Goal: Information Seeking & Learning: Learn about a topic

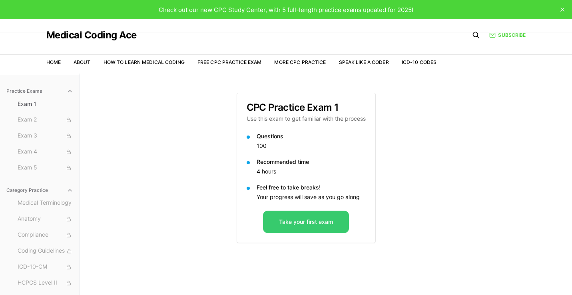
click at [291, 219] on button "Take your first exam" at bounding box center [306, 222] width 86 height 22
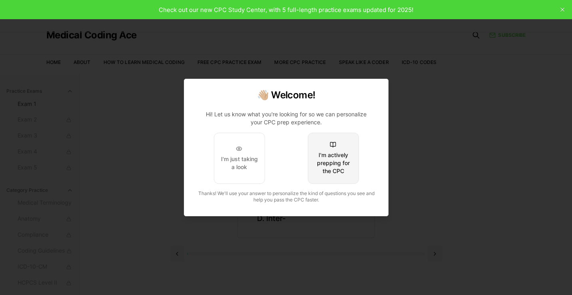
click at [327, 163] on div "I'm actively prepping for the CPC" at bounding box center [333, 163] width 38 height 24
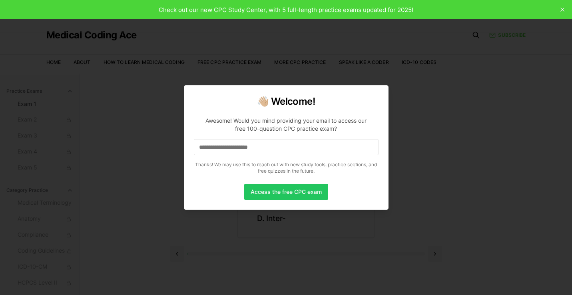
click at [318, 144] on input at bounding box center [286, 147] width 185 height 16
click at [299, 147] on input "*" at bounding box center [286, 147] width 185 height 16
click at [293, 146] on input "**" at bounding box center [286, 147] width 185 height 16
click at [271, 144] on input "***" at bounding box center [286, 147] width 185 height 16
click at [271, 144] on input "****" at bounding box center [286, 147] width 185 height 16
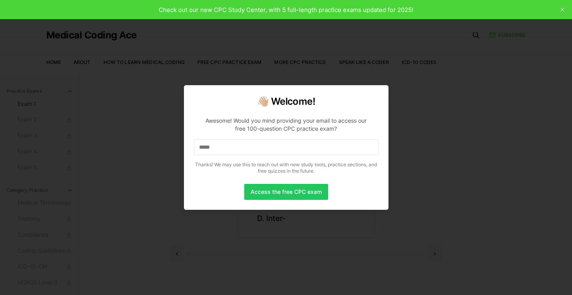
click at [271, 144] on input "*****" at bounding box center [286, 147] width 185 height 16
click at [271, 144] on input "******" at bounding box center [286, 147] width 185 height 16
click at [271, 144] on input "*******" at bounding box center [286, 147] width 185 height 16
click at [271, 144] on input "********" at bounding box center [286, 147] width 185 height 16
click at [271, 144] on input "*********" at bounding box center [286, 147] width 185 height 16
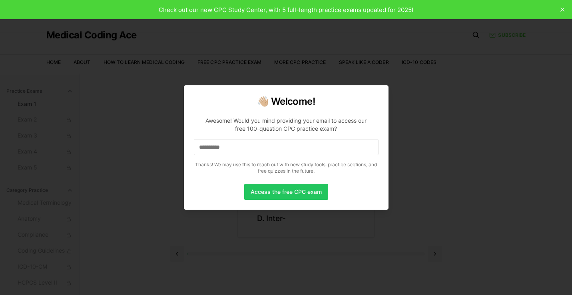
click at [271, 144] on input "**********" at bounding box center [286, 147] width 185 height 16
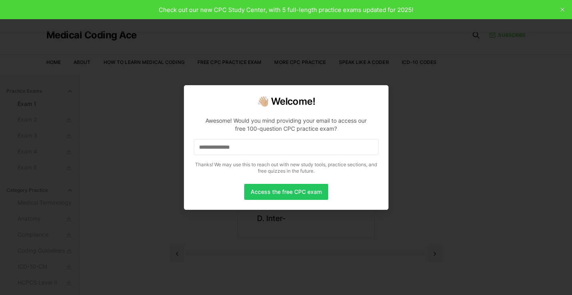
click at [271, 144] on input "**********" at bounding box center [286, 147] width 185 height 16
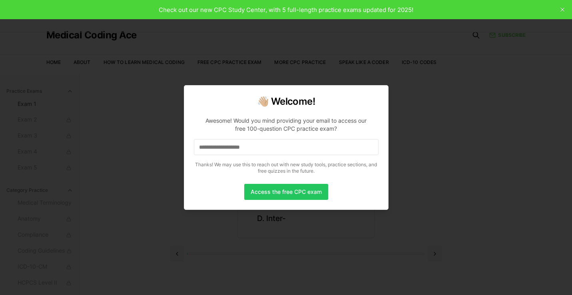
click at [271, 144] on input "**********" at bounding box center [286, 147] width 185 height 16
click at [278, 195] on button "Access the free CPC exam" at bounding box center [286, 192] width 84 height 16
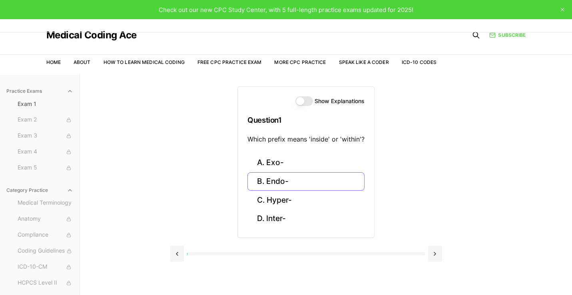
click at [267, 185] on button "B. Endo-" at bounding box center [305, 181] width 117 height 19
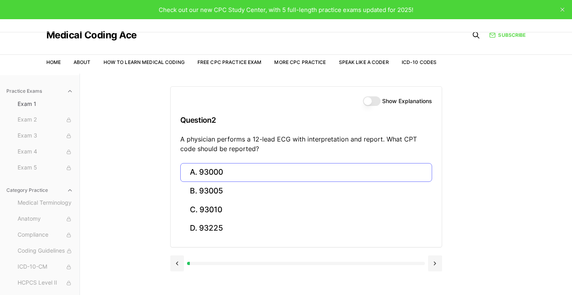
click at [211, 174] on button "A. 93000" at bounding box center [306, 172] width 252 height 19
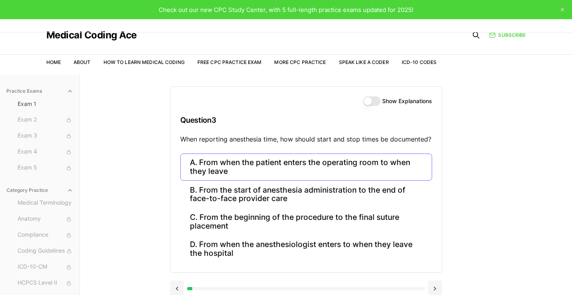
click at [280, 171] on button "A. From when the patient enters the operating room to when they leave" at bounding box center [306, 166] width 252 height 27
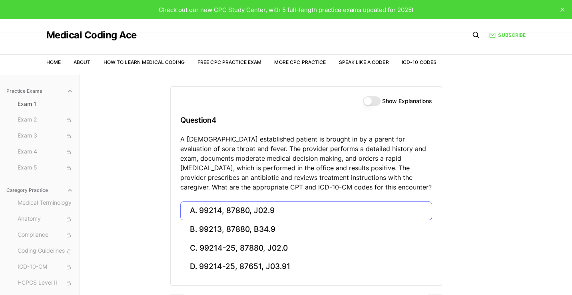
click at [256, 205] on button "A. 99214, 87880, J02.9" at bounding box center [306, 210] width 252 height 19
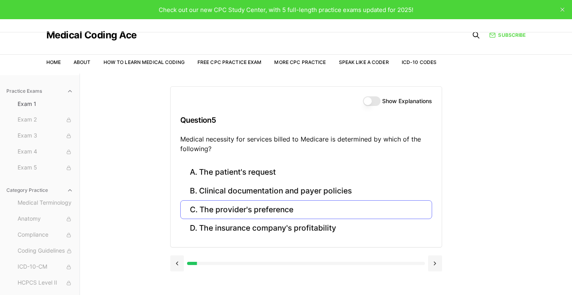
click at [265, 212] on button "C. The provider's preference" at bounding box center [306, 209] width 252 height 19
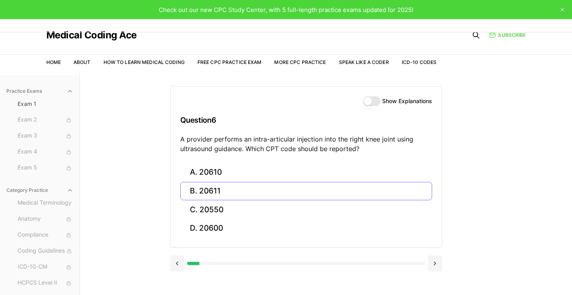
click at [271, 188] on button "B. 20611" at bounding box center [306, 191] width 252 height 19
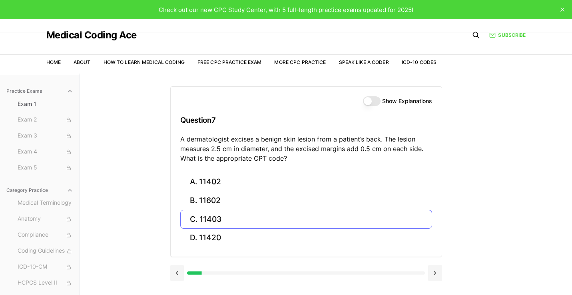
click at [225, 218] on button "C. 11403" at bounding box center [306, 219] width 252 height 19
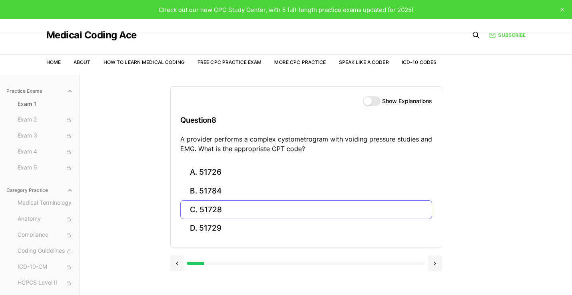
click at [205, 211] on button "C. 51728" at bounding box center [306, 209] width 252 height 19
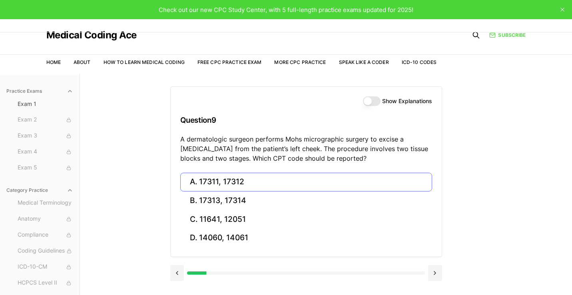
click at [210, 185] on button "A. 17311, 17312" at bounding box center [306, 182] width 252 height 19
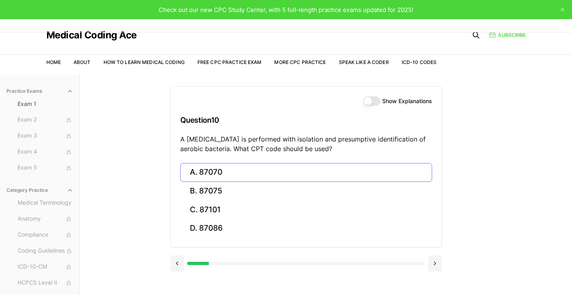
click at [238, 169] on button "A. 87070" at bounding box center [306, 172] width 252 height 19
click at [236, 169] on button "A. 63030" at bounding box center [306, 172] width 252 height 19
click at [220, 190] on button "B. Z13.1" at bounding box center [306, 191] width 252 height 19
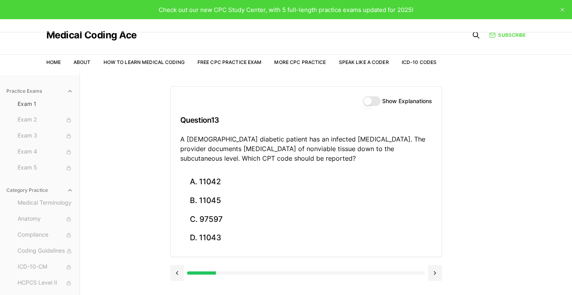
click at [369, 101] on button "Show Explanations" at bounding box center [372, 101] width 18 height 10
click at [370, 102] on button "Show Explanations" at bounding box center [372, 101] width 18 height 10
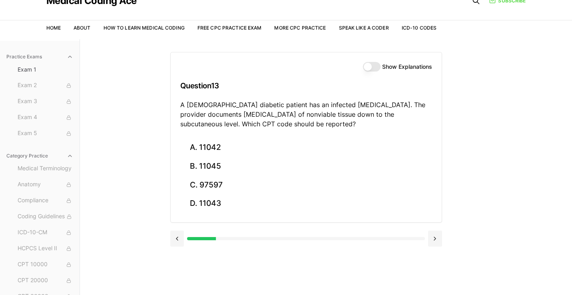
scroll to position [36, 0]
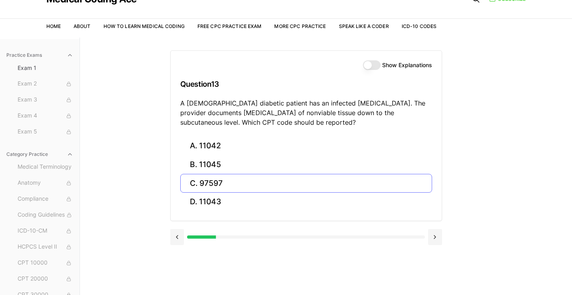
click at [196, 184] on button "C. 97597" at bounding box center [306, 183] width 252 height 19
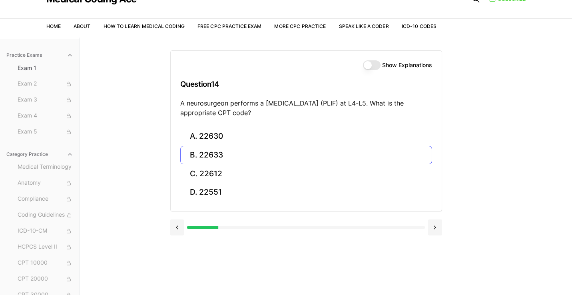
click at [198, 156] on button "B. 22633" at bounding box center [306, 155] width 252 height 19
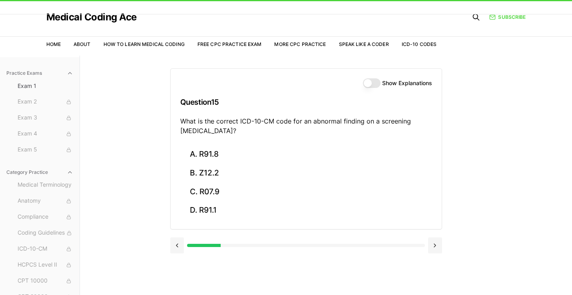
scroll to position [16, 0]
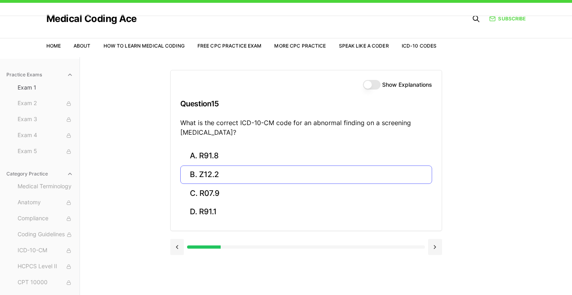
click at [209, 175] on button "B. Z12.2" at bounding box center [306, 174] width 252 height 19
click at [233, 151] on button "A. 62270" at bounding box center [306, 156] width 252 height 19
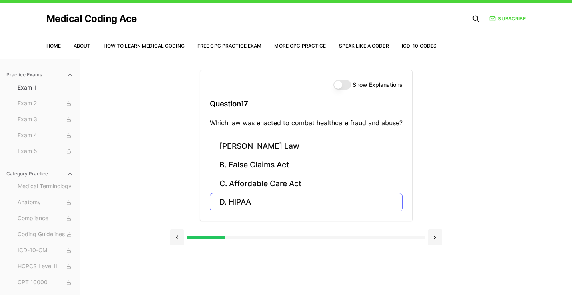
click at [243, 198] on button "D. HIPAA" at bounding box center [306, 202] width 193 height 19
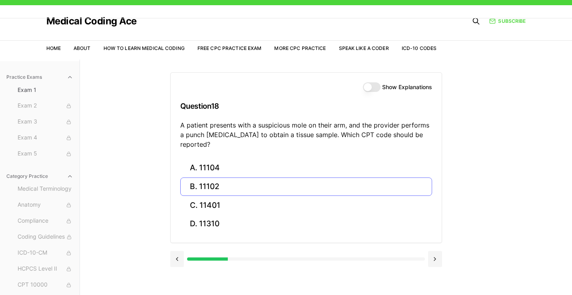
scroll to position [16, 0]
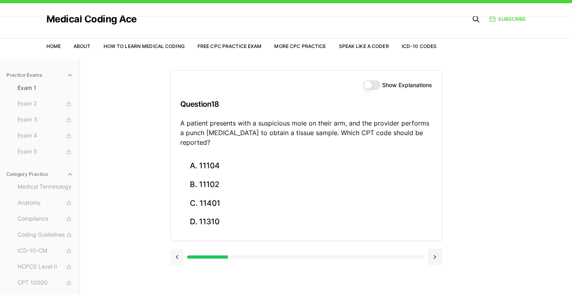
click at [180, 249] on button at bounding box center [177, 257] width 14 height 16
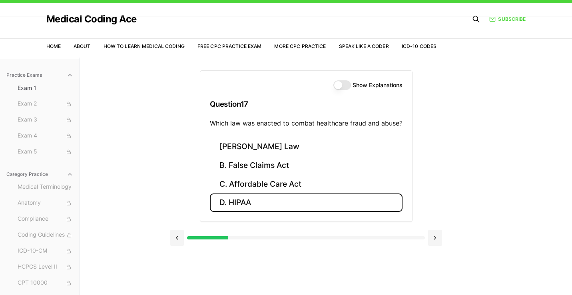
click at [339, 86] on button "Show Explanations" at bounding box center [342, 85] width 18 height 10
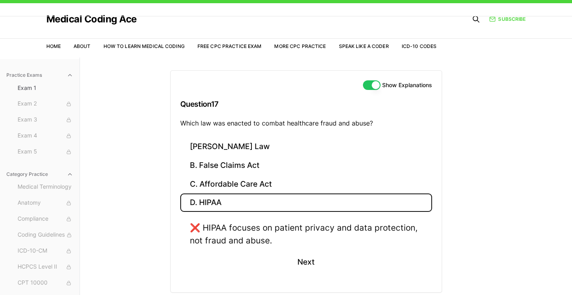
click at [379, 85] on button "Show Explanations" at bounding box center [372, 85] width 18 height 10
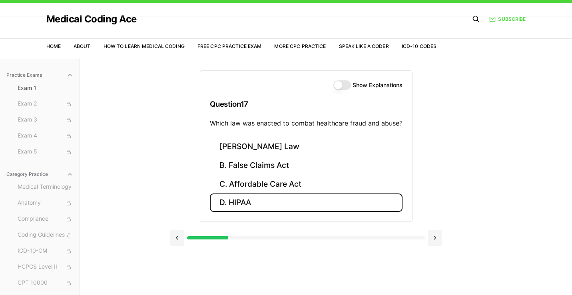
click at [337, 83] on button "Show Explanations" at bounding box center [342, 85] width 18 height 10
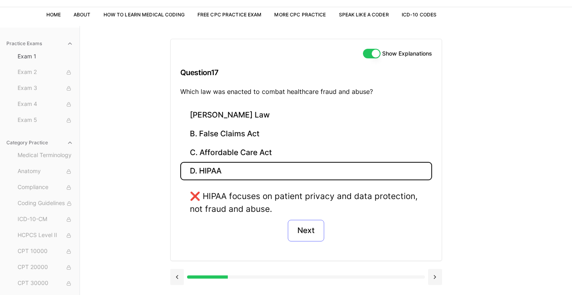
scroll to position [46, 0]
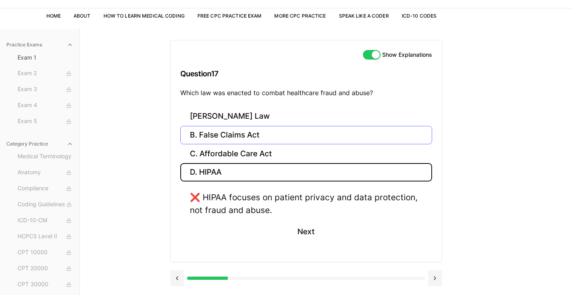
click at [253, 137] on button "B. False Claims Act" at bounding box center [306, 135] width 252 height 19
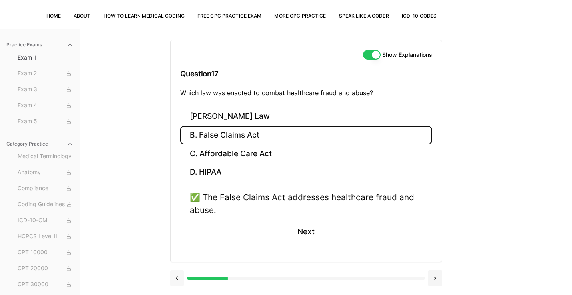
click at [178, 282] on button at bounding box center [177, 278] width 14 height 16
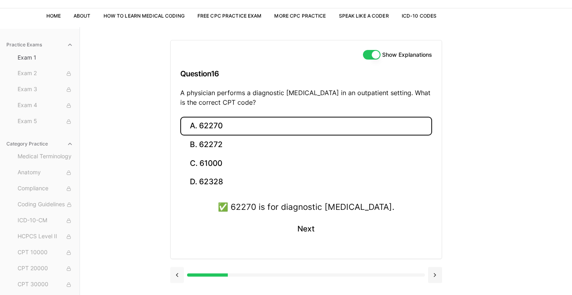
click at [178, 282] on div at bounding box center [306, 274] width 272 height 30
click at [177, 276] on button at bounding box center [177, 275] width 14 height 16
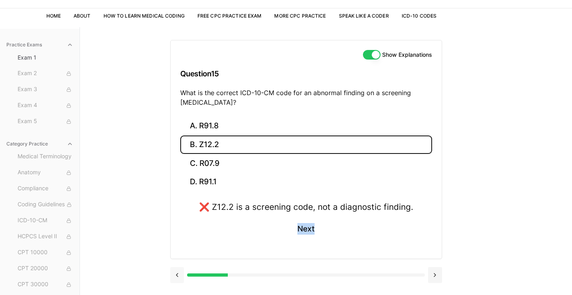
click at [177, 276] on button at bounding box center [177, 275] width 14 height 16
click at [378, 55] on button "Show Explanations" at bounding box center [372, 55] width 18 height 10
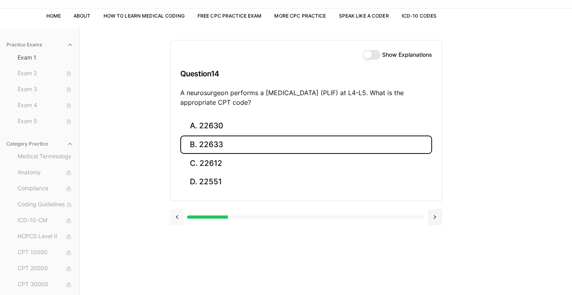
click at [181, 215] on button at bounding box center [177, 217] width 14 height 16
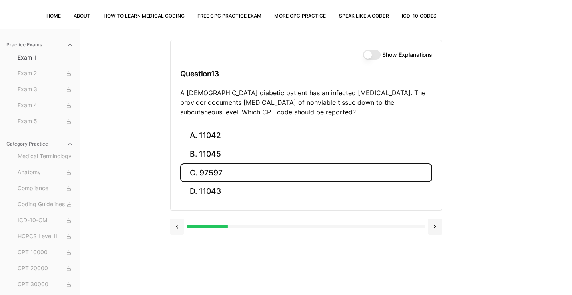
click at [181, 215] on div at bounding box center [306, 226] width 272 height 30
click at [177, 221] on button at bounding box center [177, 227] width 14 height 16
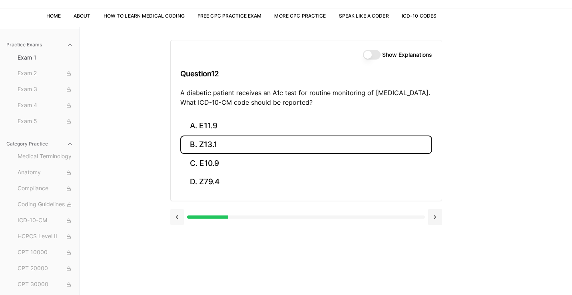
click at [178, 224] on div at bounding box center [306, 216] width 272 height 30
click at [178, 220] on button at bounding box center [177, 217] width 14 height 16
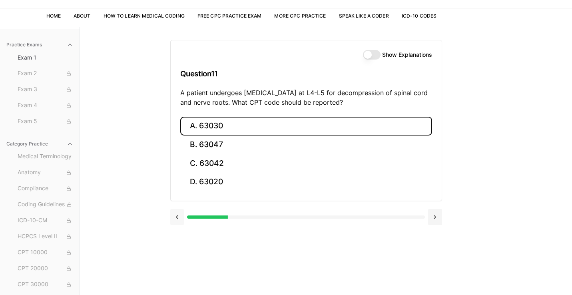
click at [178, 220] on button at bounding box center [177, 217] width 14 height 16
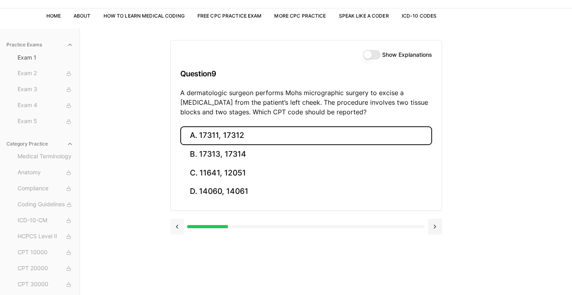
click at [178, 220] on button at bounding box center [177, 227] width 14 height 16
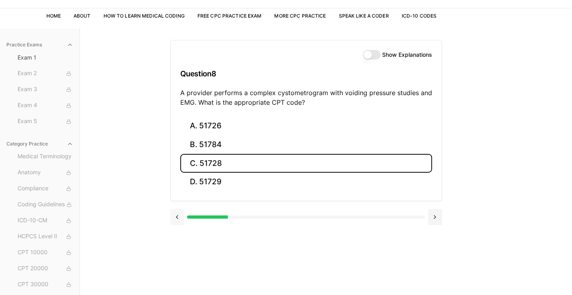
click at [178, 219] on button at bounding box center [177, 217] width 14 height 16
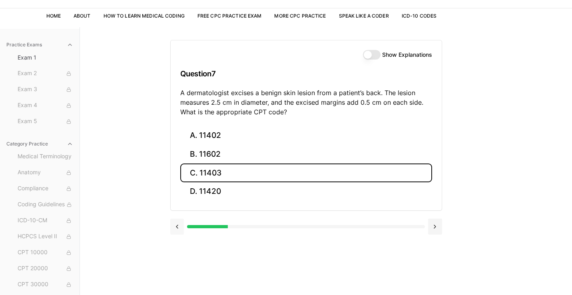
click at [178, 219] on button at bounding box center [177, 227] width 14 height 16
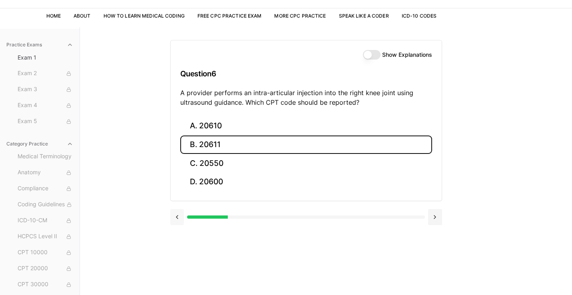
click at [178, 219] on button at bounding box center [177, 217] width 14 height 16
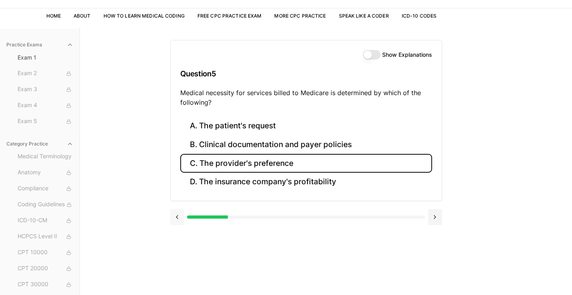
click at [178, 219] on button at bounding box center [177, 217] width 14 height 16
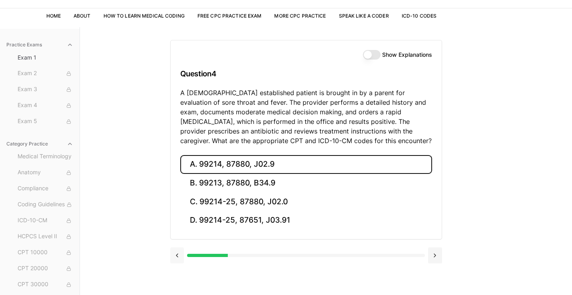
click at [178, 219] on div "A. 99214, 87880, J02.9 B. 99213, 87880, B34.9 C. 99214-25, 87880, J02.0 D. 9921…" at bounding box center [306, 197] width 271 height 84
click at [177, 259] on button at bounding box center [177, 255] width 14 height 16
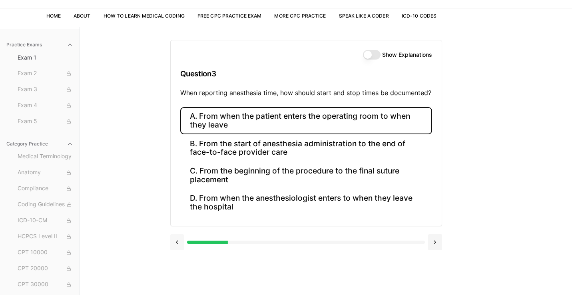
click at [177, 243] on button at bounding box center [177, 242] width 14 height 16
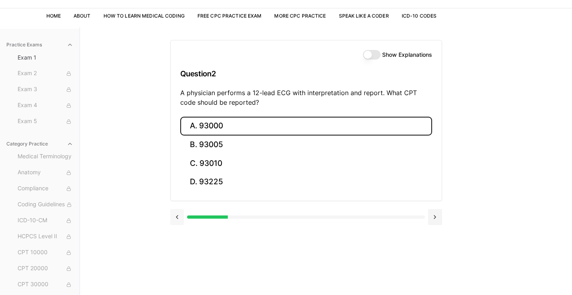
click at [177, 215] on button at bounding box center [177, 217] width 14 height 16
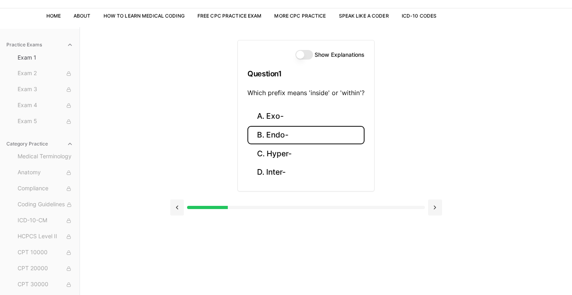
click at [303, 53] on button "Show Explanations" at bounding box center [304, 55] width 18 height 10
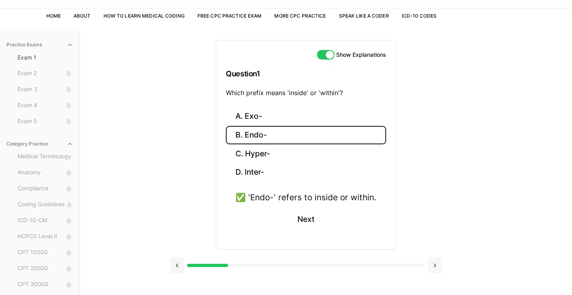
click at [433, 262] on button at bounding box center [435, 265] width 14 height 16
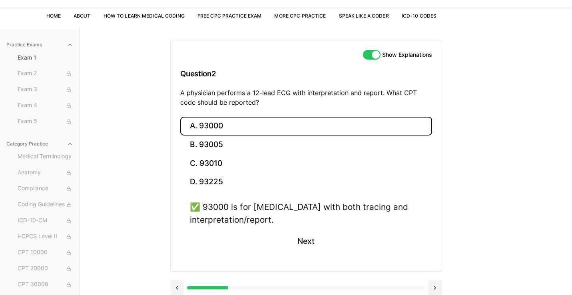
scroll to position [66, 0]
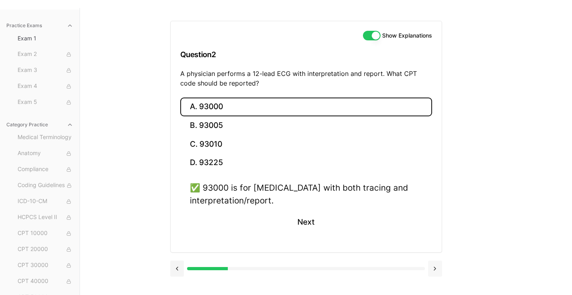
click at [438, 264] on button at bounding box center [435, 269] width 14 height 16
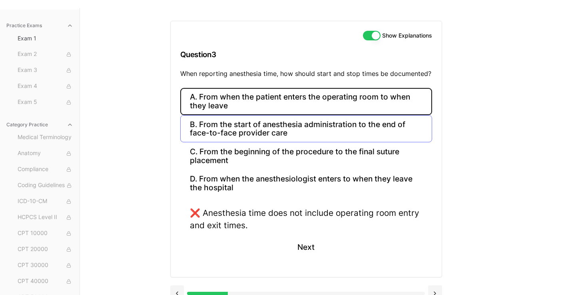
click at [299, 131] on button "B. From the start of anesthesia administration to the end of face-to-face provi…" at bounding box center [306, 128] width 252 height 27
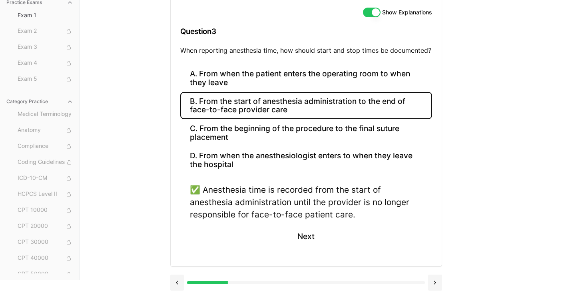
scroll to position [88, 0]
click at [301, 237] on button "Next" at bounding box center [306, 237] width 36 height 22
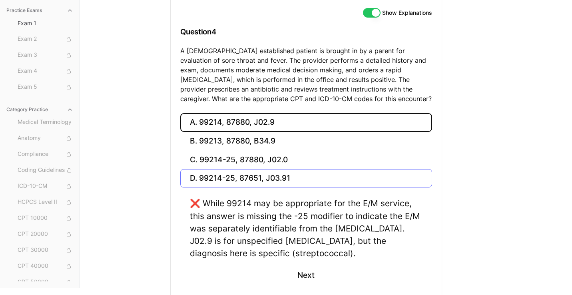
click at [201, 177] on button "D. 99214-25, 87651, J03.91" at bounding box center [306, 178] width 252 height 19
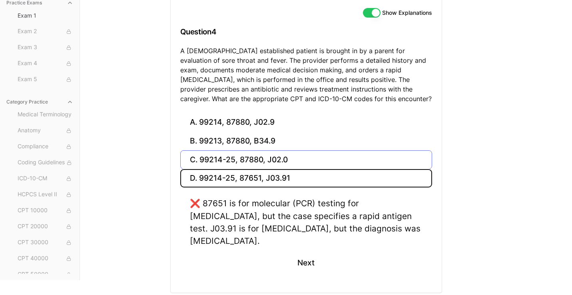
click at [205, 161] on button "C. 99214-25, 87880, J02.0" at bounding box center [306, 159] width 252 height 19
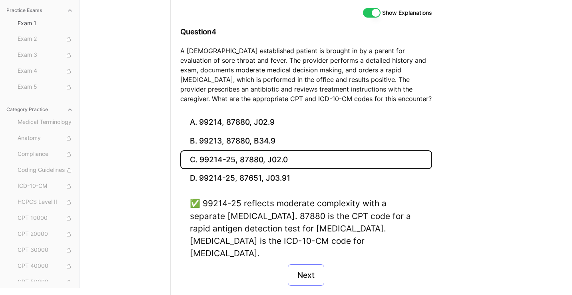
click at [306, 264] on button "Next" at bounding box center [306, 275] width 36 height 22
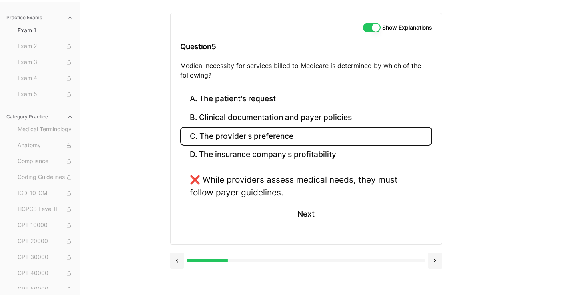
scroll to position [74, 0]
click at [224, 149] on button "D. The insurance company's profitability" at bounding box center [306, 154] width 252 height 19
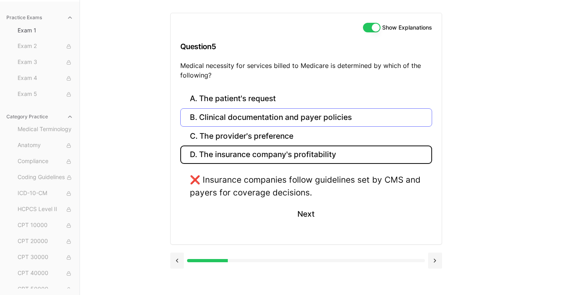
click at [227, 116] on button "B. Clinical documentation and payer policies" at bounding box center [306, 117] width 252 height 19
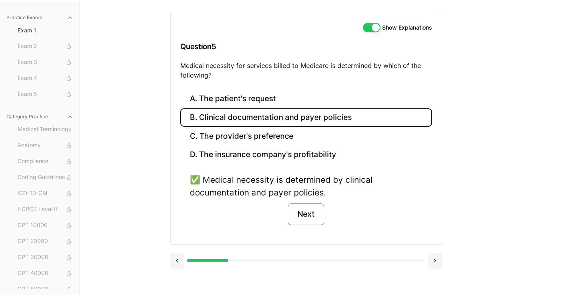
click at [299, 212] on button "Next" at bounding box center [306, 214] width 36 height 22
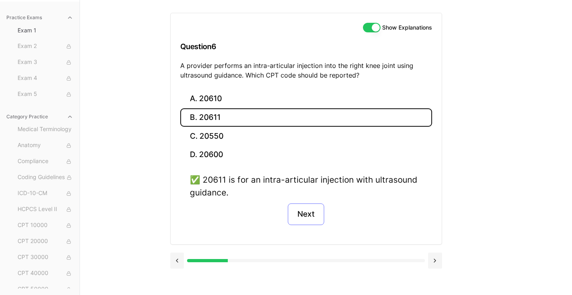
click at [299, 212] on button "Next" at bounding box center [306, 214] width 36 height 22
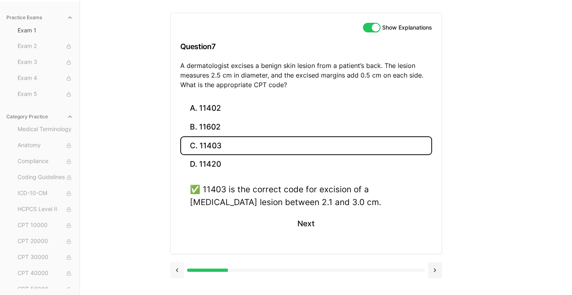
click at [179, 265] on button at bounding box center [177, 270] width 14 height 16
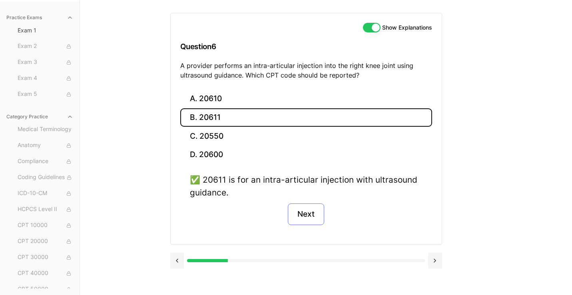
click at [303, 217] on button "Next" at bounding box center [306, 214] width 36 height 22
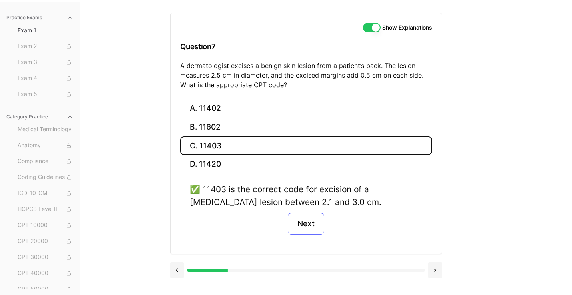
click at [303, 217] on button "Next" at bounding box center [306, 224] width 36 height 22
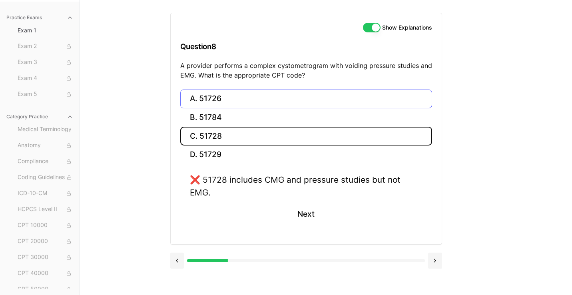
click at [213, 100] on button "A. 51726" at bounding box center [306, 99] width 252 height 19
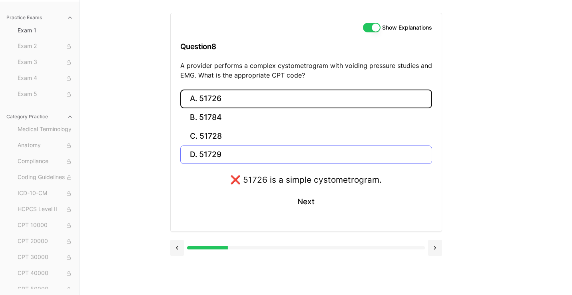
click at [213, 151] on button "D. 51729" at bounding box center [306, 154] width 252 height 19
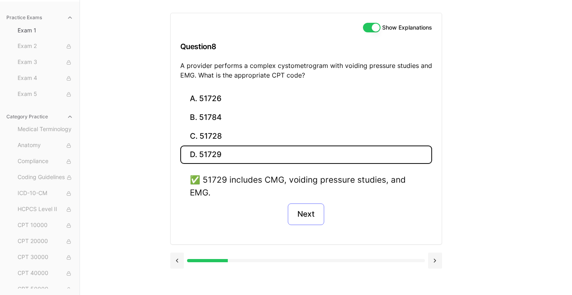
click at [298, 215] on button "Next" at bounding box center [306, 214] width 36 height 22
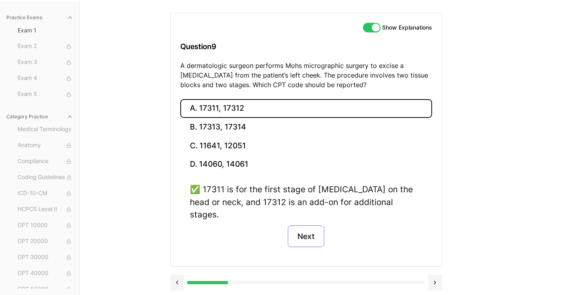
click at [298, 225] on button "Next" at bounding box center [306, 236] width 36 height 22
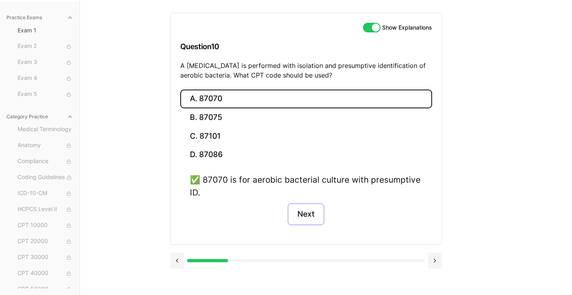
click at [298, 215] on button "Next" at bounding box center [306, 214] width 36 height 22
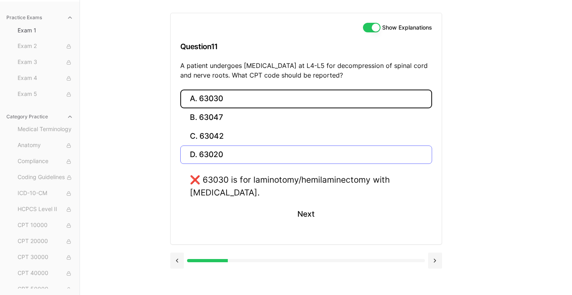
click at [218, 149] on button "D. 63020" at bounding box center [306, 154] width 252 height 19
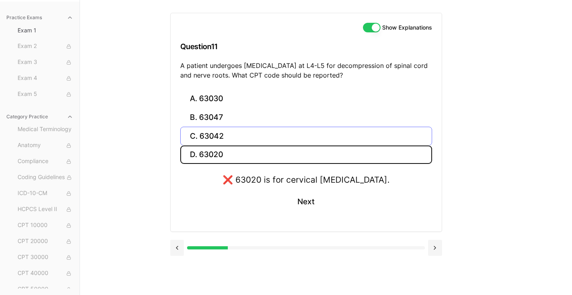
click at [216, 132] on button "C. 63042" at bounding box center [306, 136] width 252 height 19
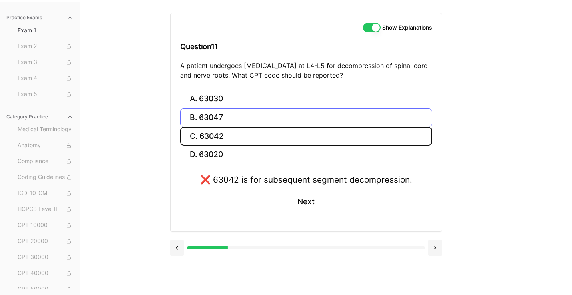
click at [216, 117] on button "B. 63047" at bounding box center [306, 117] width 252 height 19
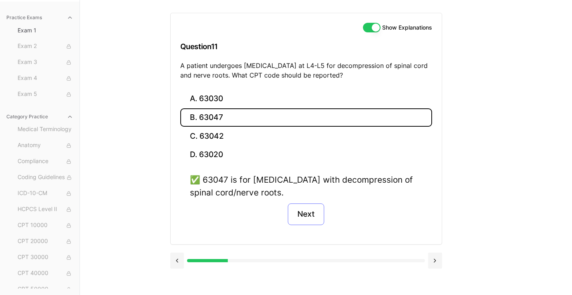
click at [308, 217] on button "Next" at bounding box center [306, 214] width 36 height 22
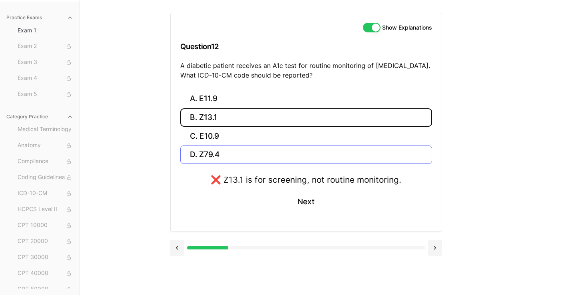
click at [219, 154] on button "D. Z79.4" at bounding box center [306, 154] width 252 height 19
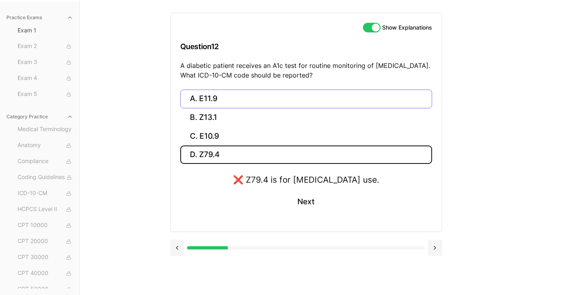
click at [217, 96] on button "A. E11.9" at bounding box center [306, 99] width 252 height 19
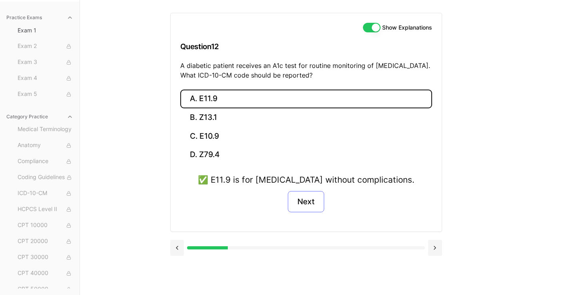
click at [307, 207] on button "Next" at bounding box center [306, 202] width 36 height 22
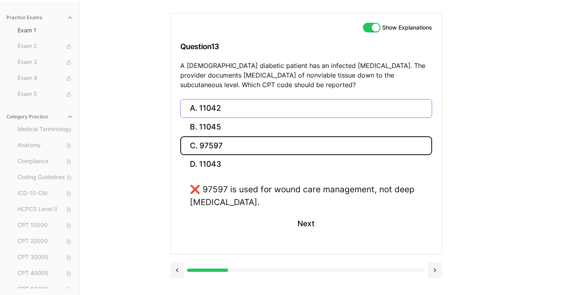
click at [221, 108] on button "A. 11042" at bounding box center [306, 108] width 252 height 19
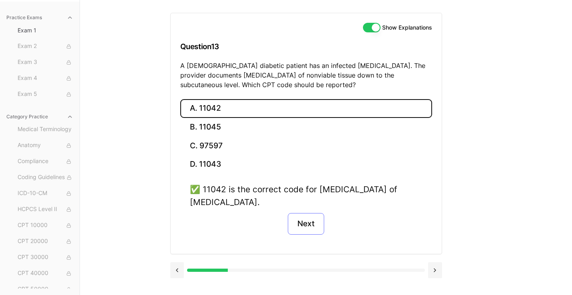
click at [313, 225] on button "Next" at bounding box center [306, 224] width 36 height 22
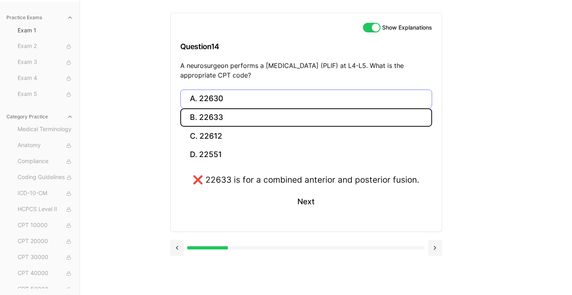
click at [212, 99] on button "A. 22630" at bounding box center [306, 99] width 252 height 19
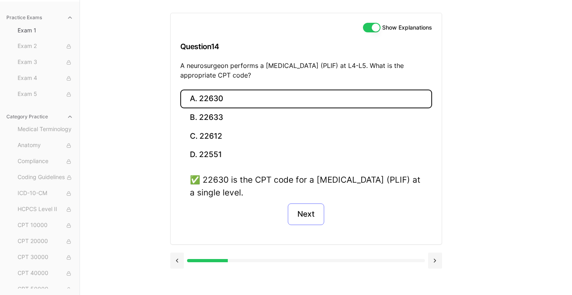
click at [313, 215] on button "Next" at bounding box center [306, 214] width 36 height 22
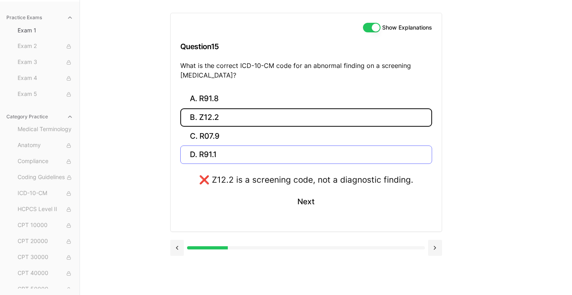
click at [217, 149] on button "D. R91.1" at bounding box center [306, 154] width 252 height 19
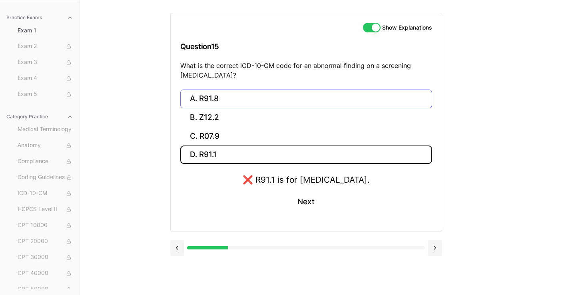
click at [212, 100] on button "A. R91.8" at bounding box center [306, 99] width 252 height 19
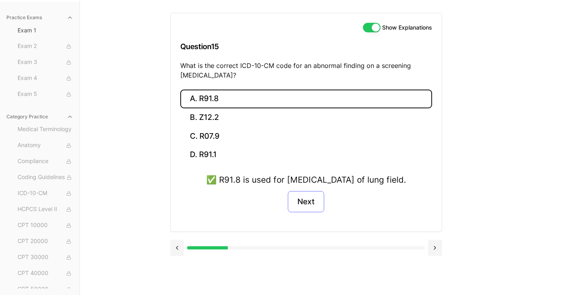
click at [316, 213] on button "Next" at bounding box center [306, 202] width 36 height 22
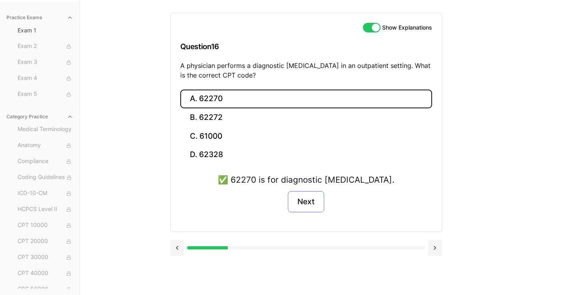
click at [302, 207] on button "Next" at bounding box center [306, 202] width 36 height 22
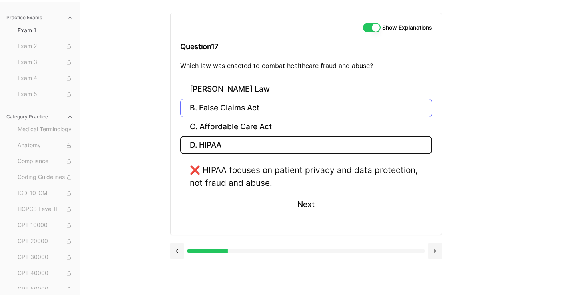
click at [275, 114] on button "B. False Claims Act" at bounding box center [306, 108] width 252 height 19
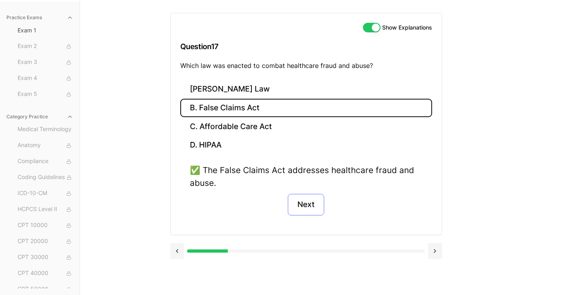
click at [295, 203] on button "Next" at bounding box center [306, 205] width 36 height 22
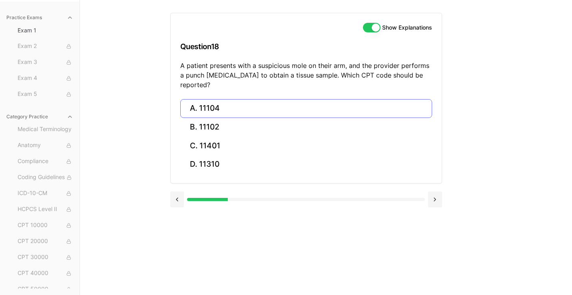
click at [241, 99] on button "A. 11104" at bounding box center [306, 108] width 252 height 19
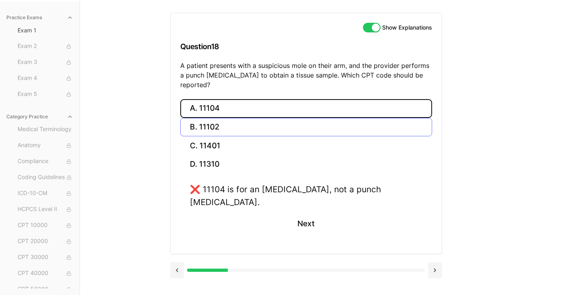
click at [218, 118] on button "B. 11102" at bounding box center [306, 127] width 252 height 19
